Goal: Task Accomplishment & Management: Manage account settings

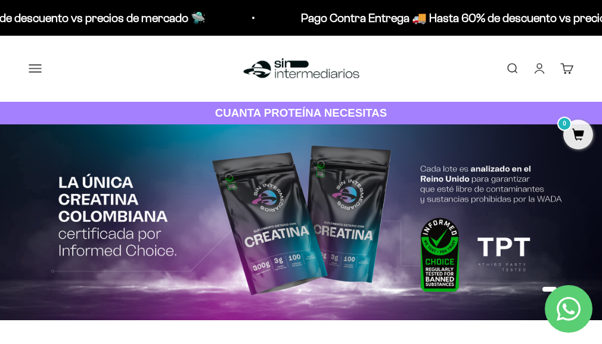
click at [539, 73] on link "Iniciar sesión" at bounding box center [539, 68] width 13 height 13
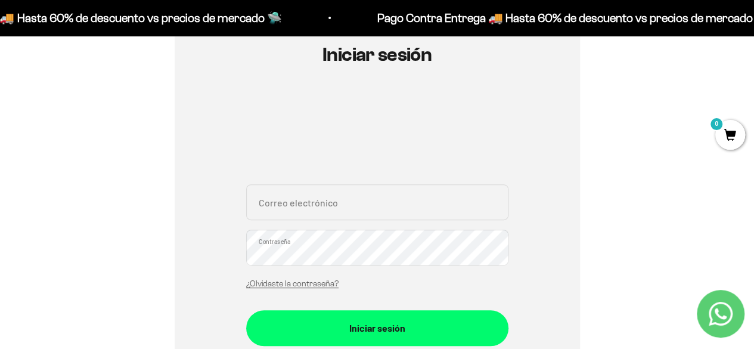
scroll to position [119, 0]
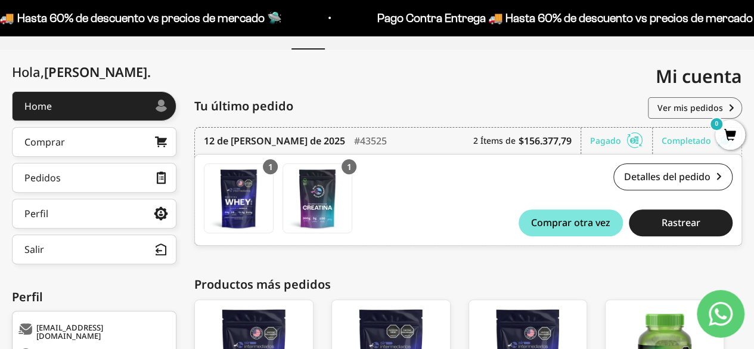
scroll to position [119, 0]
